Goal: Complete application form

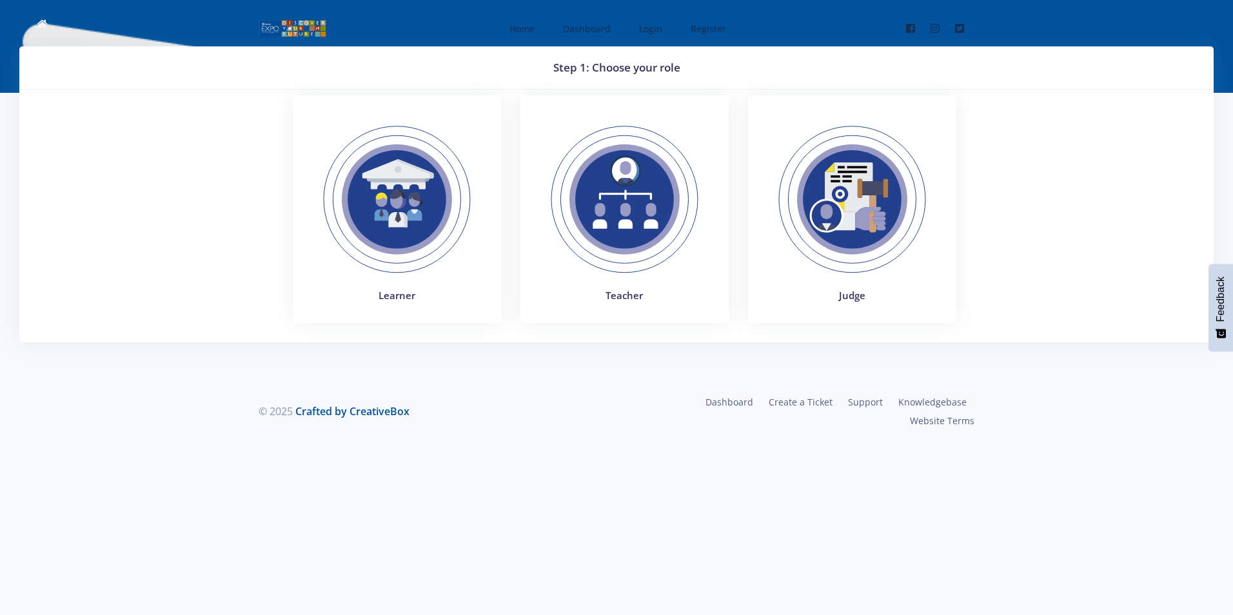
click at [379, 285] on img at bounding box center [396, 199] width 177 height 177
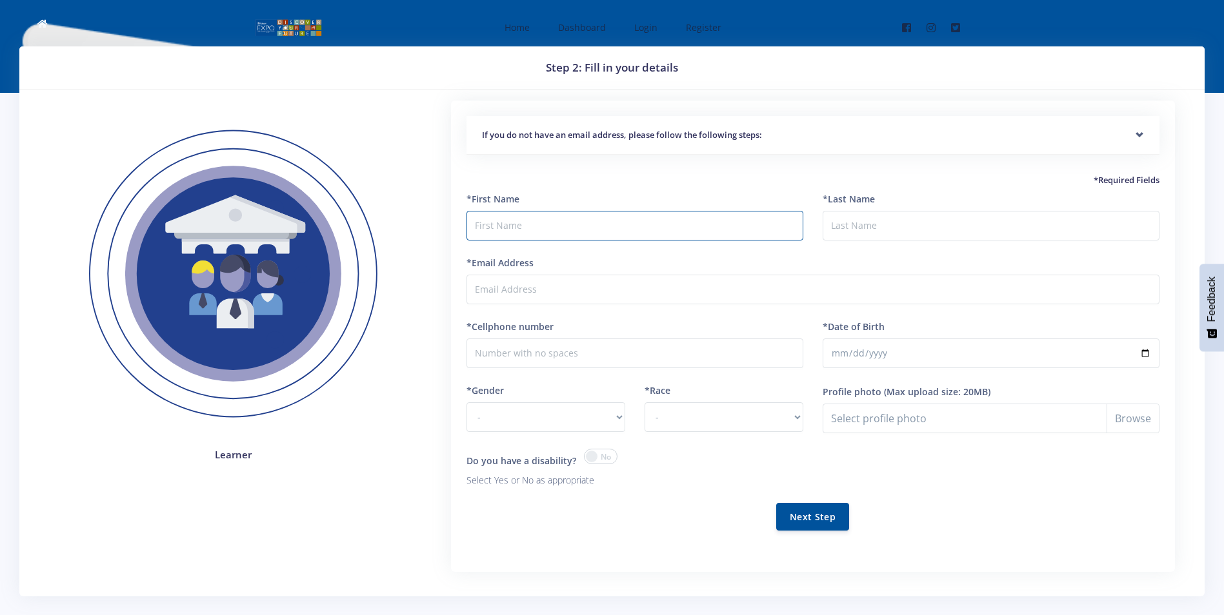
type input "H"
type input "Reece"
click at [867, 237] on input "*Last Name" at bounding box center [990, 226] width 337 height 30
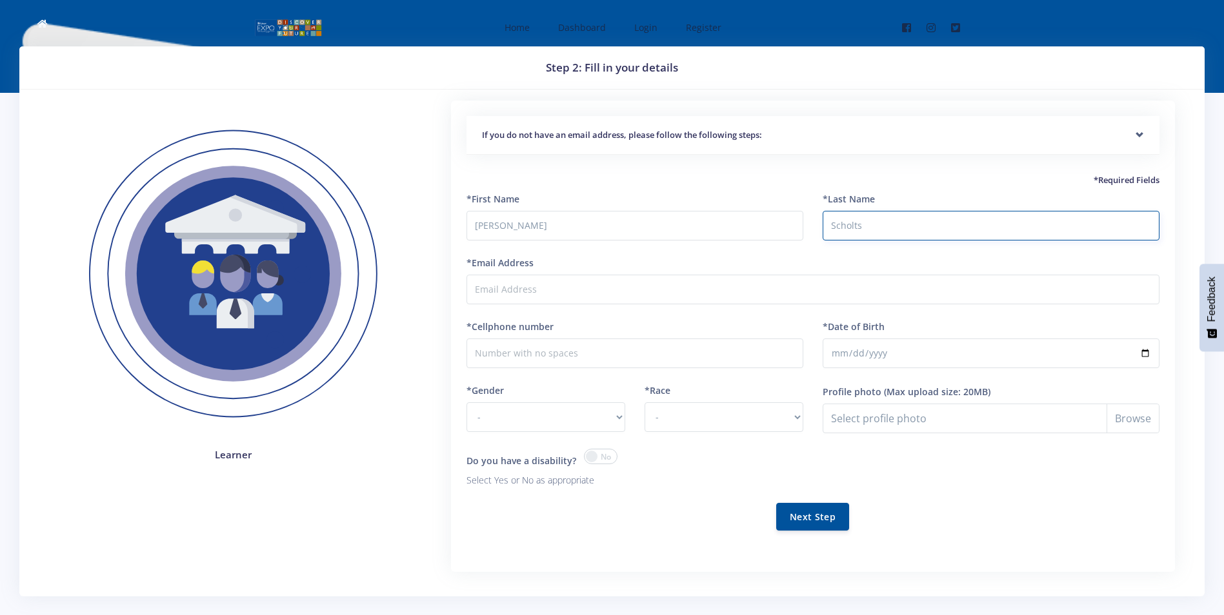
type input "Scholts"
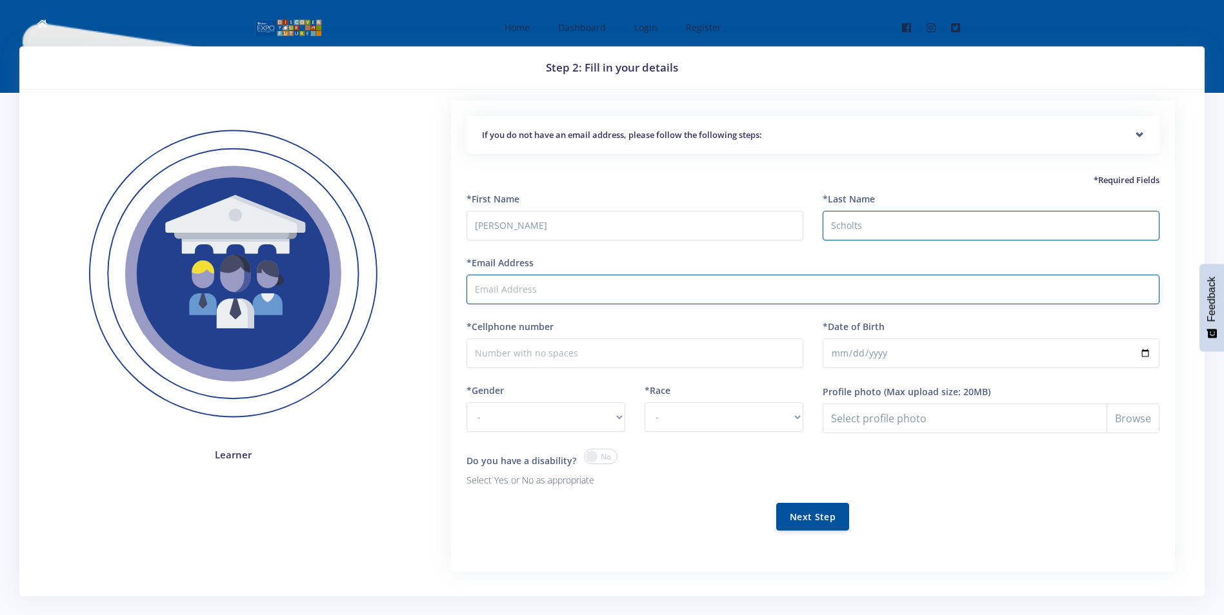
click at [690, 289] on input "*Email Address" at bounding box center [812, 290] width 693 height 30
type input "scholtsreece0@gmail.com"
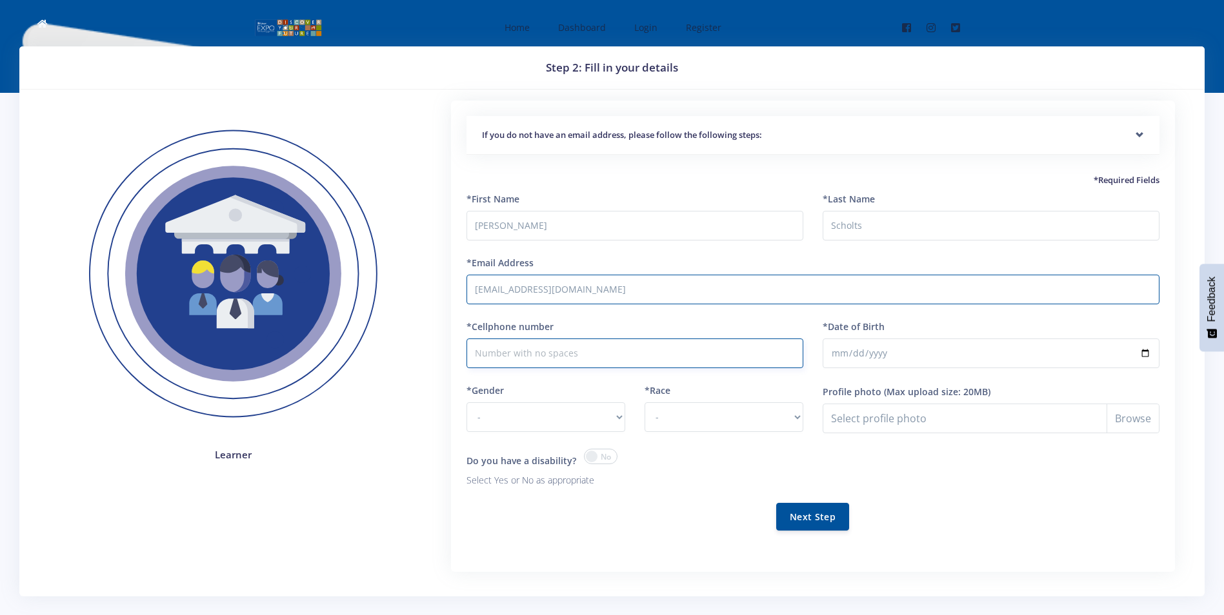
click at [634, 363] on input "*Cellphone number" at bounding box center [634, 354] width 337 height 30
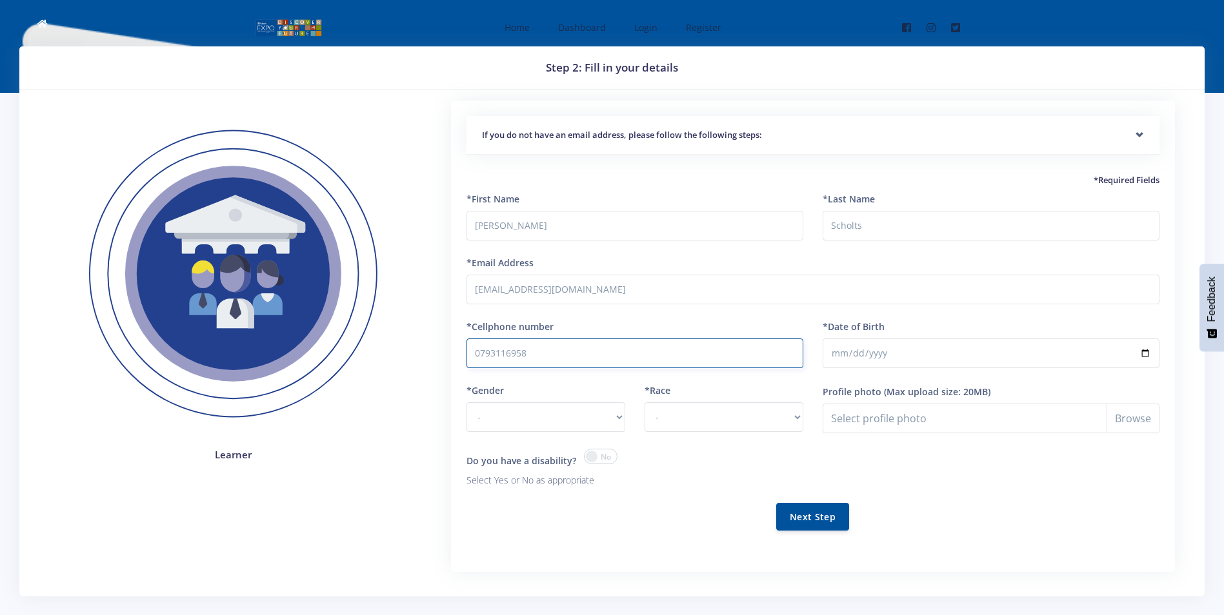
type input "0793116958"
click at [897, 352] on input "*Date of Birth" at bounding box center [990, 354] width 337 height 30
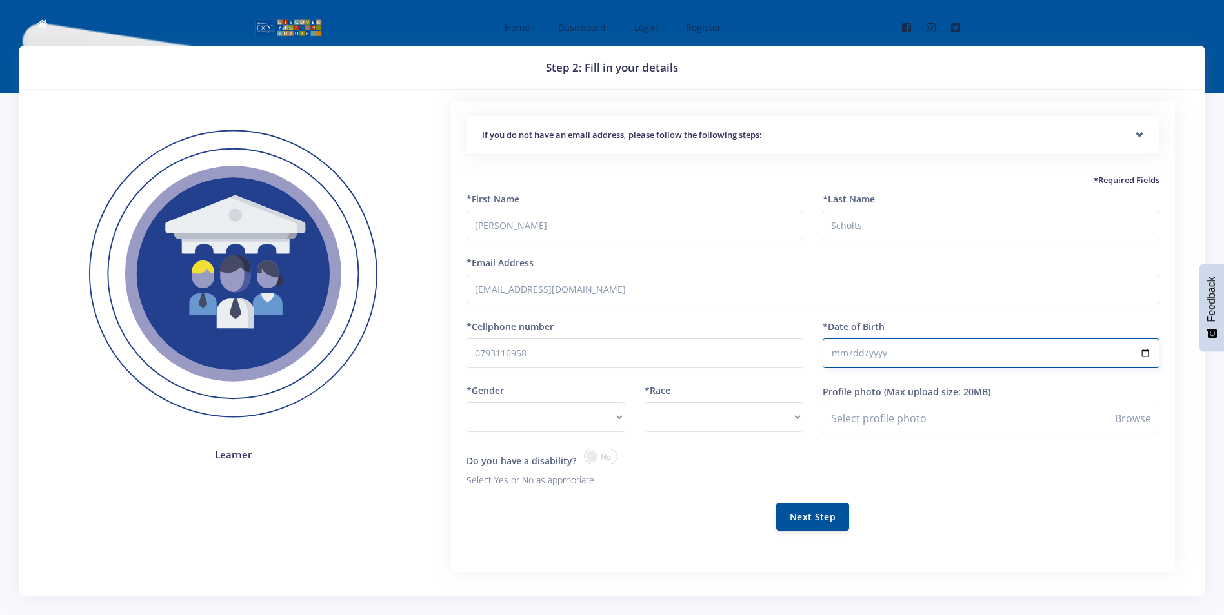
type input "2008-08-31"
click at [621, 416] on select "- Male Female" at bounding box center [545, 418] width 159 height 30
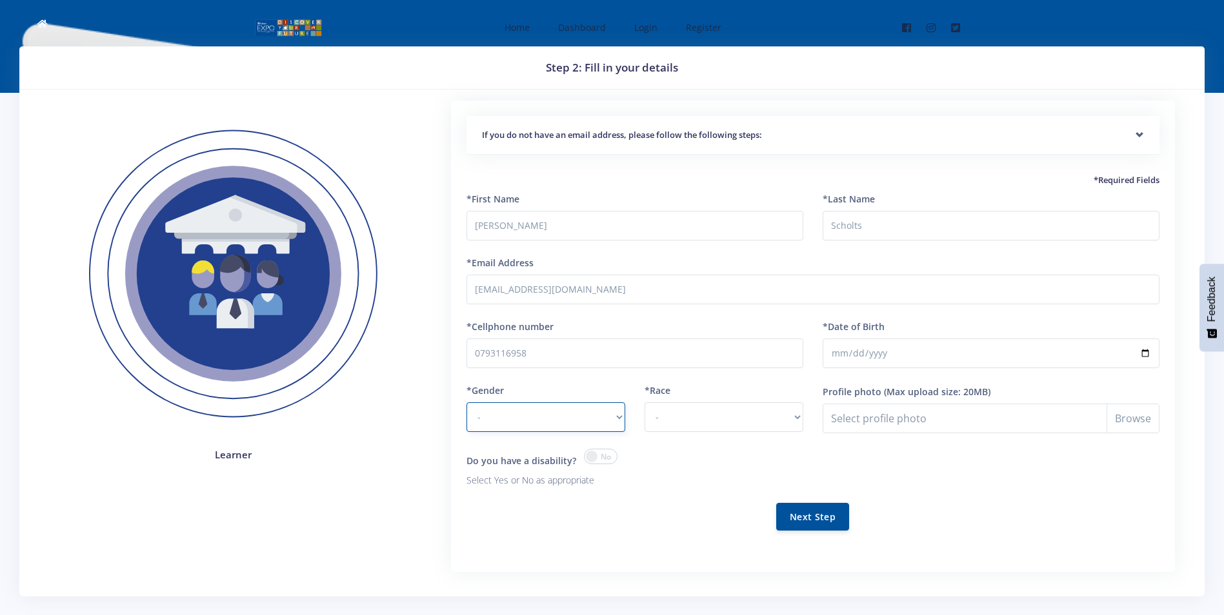
select select "M"
click at [466, 403] on select "- Male Female" at bounding box center [545, 418] width 159 height 30
click at [791, 415] on select "- African Asian Coloured Indian White Other" at bounding box center [723, 418] width 159 height 30
select select "Coloured"
click at [644, 403] on select "- African Asian Coloured Indian White Other" at bounding box center [723, 418] width 159 height 30
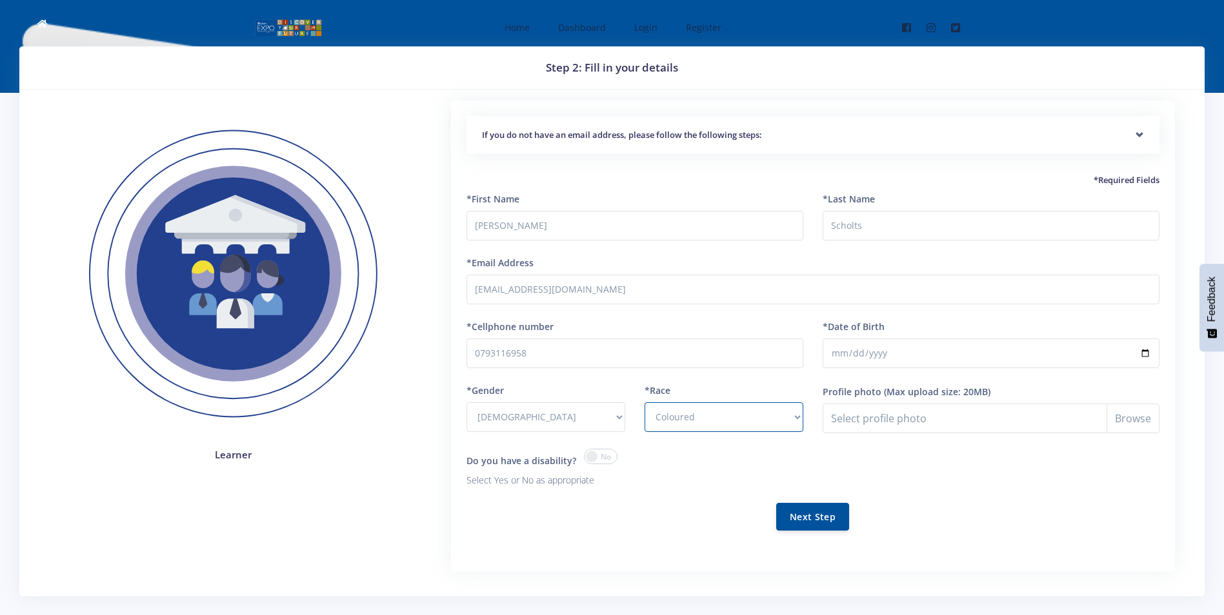
click at [1017, 433] on div "Profile photo (Max upload size: 20MB) Select profile photo" at bounding box center [991, 416] width 356 height 65
click at [1000, 412] on input "Profile photo" at bounding box center [990, 419] width 337 height 30
